Goal: Contribute content

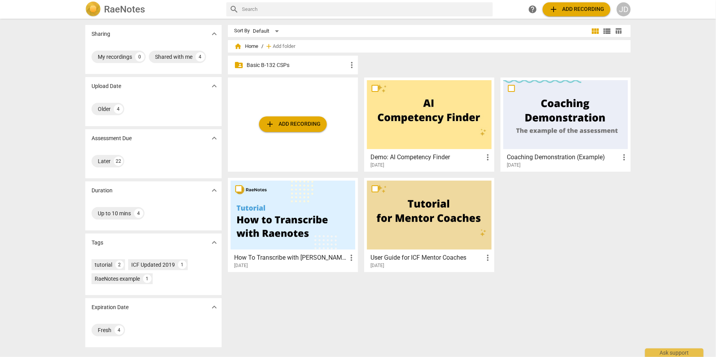
click at [283, 69] on p "Basic B-132 CSPs" at bounding box center [297, 65] width 101 height 8
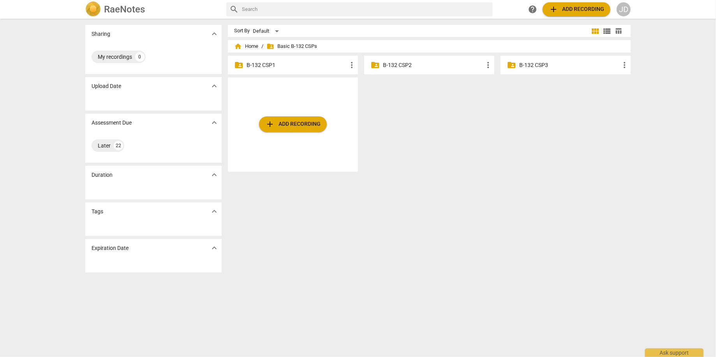
click at [263, 65] on p "B-132 CSP1" at bounding box center [297, 65] width 101 height 8
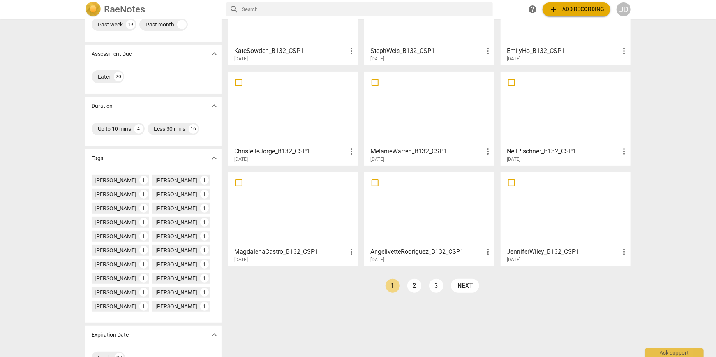
scroll to position [105, 0]
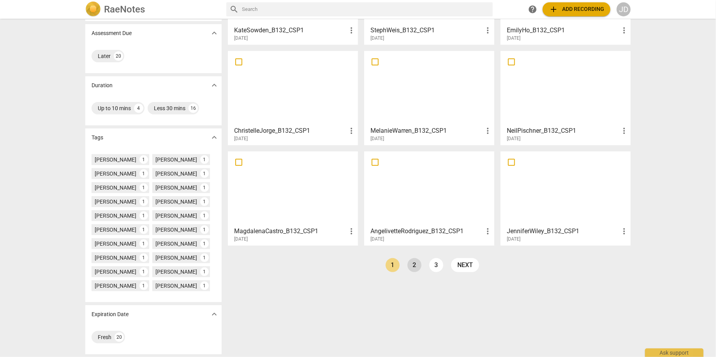
click at [413, 267] on link "2" at bounding box center [415, 265] width 14 height 14
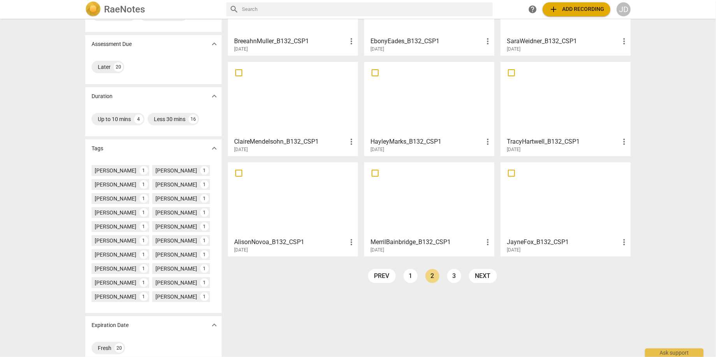
scroll to position [105, 0]
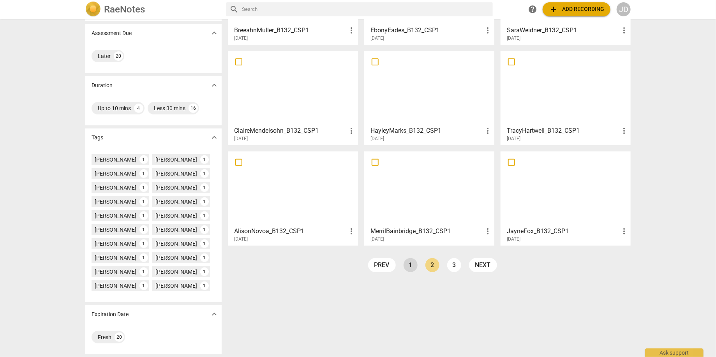
click at [410, 266] on link "1" at bounding box center [411, 265] width 14 height 14
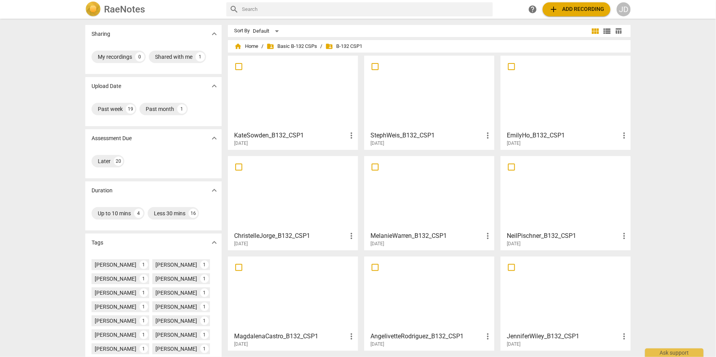
click at [427, 111] on div at bounding box center [429, 92] width 125 height 69
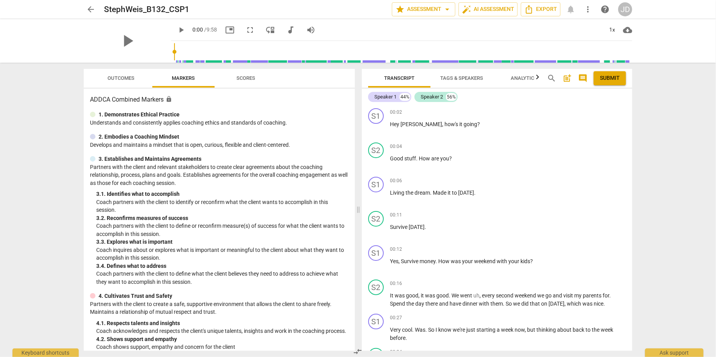
click at [177, 31] on span "play_arrow" at bounding box center [181, 29] width 9 height 9
click at [176, 53] on input "range" at bounding box center [403, 51] width 458 height 25
click at [177, 25] on span "pause" at bounding box center [181, 29] width 9 height 9
type input "19"
click at [91, 10] on span "arrow_back" at bounding box center [90, 9] width 9 height 9
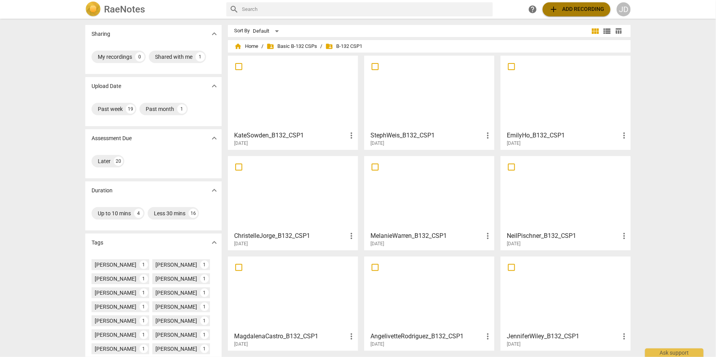
click at [588, 8] on span "add Add recording" at bounding box center [576, 9] width 55 height 9
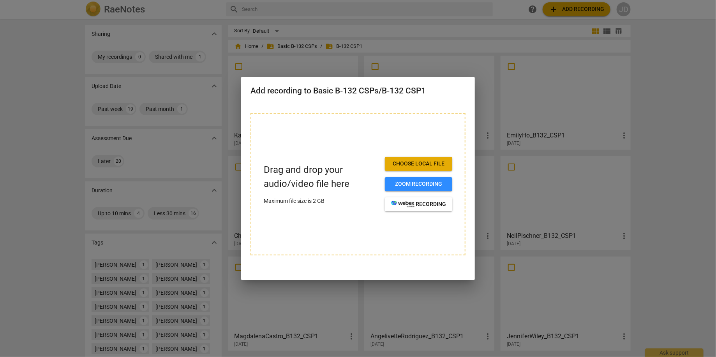
click at [424, 165] on span "Choose local file" at bounding box center [418, 164] width 55 height 8
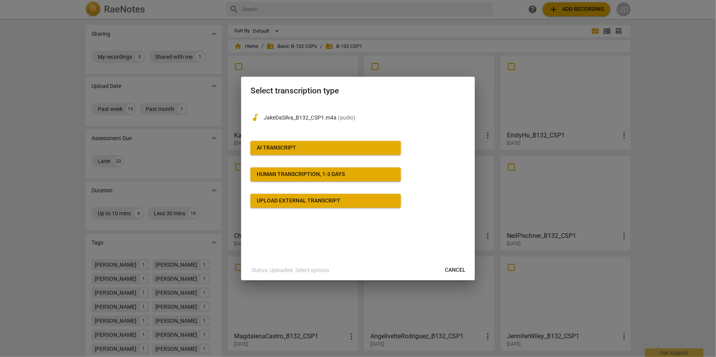
click at [294, 144] on div "AI Transcript" at bounding box center [276, 148] width 39 height 8
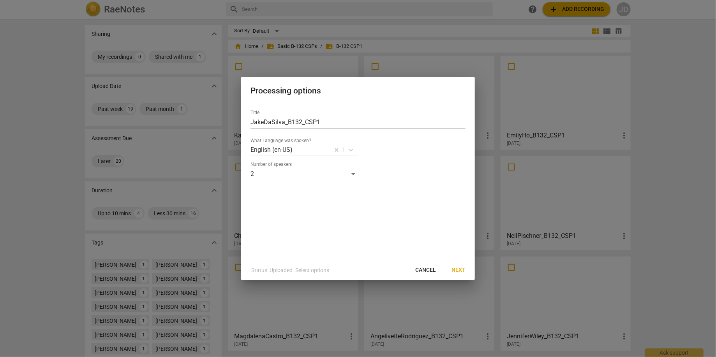
click at [456, 271] on span "Next" at bounding box center [459, 271] width 14 height 8
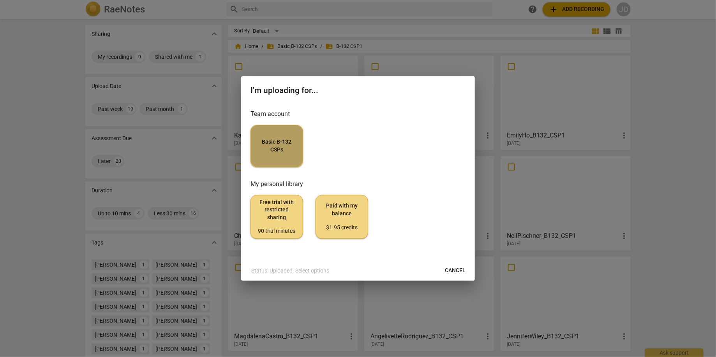
click at [284, 149] on span "Basic B-132 CSPs" at bounding box center [276, 145] width 39 height 15
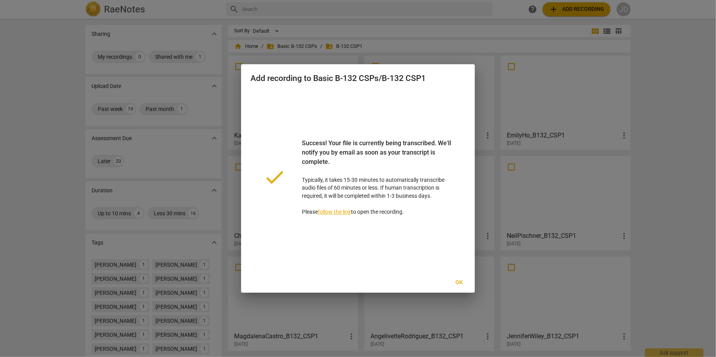
click at [339, 212] on link "follow the link" at bounding box center [334, 212] width 33 height 6
